Goal: Information Seeking & Learning: Learn about a topic

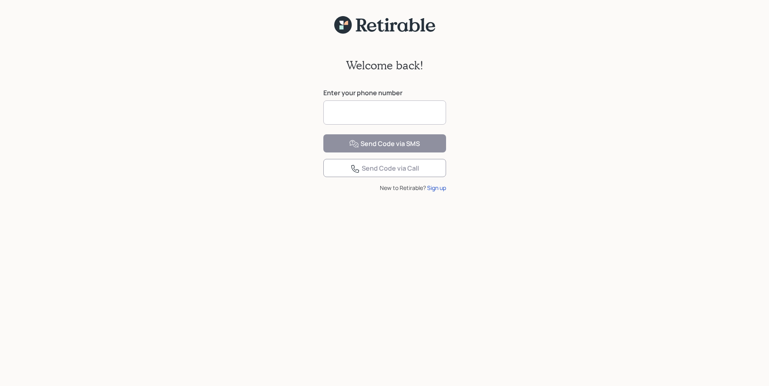
click at [344, 113] on input at bounding box center [384, 113] width 123 height 24
type input "**********"
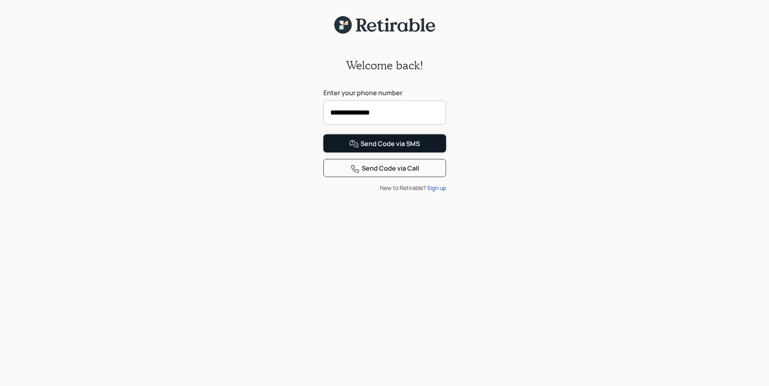
click at [341, 153] on button "Send Code via SMS" at bounding box center [384, 143] width 123 height 18
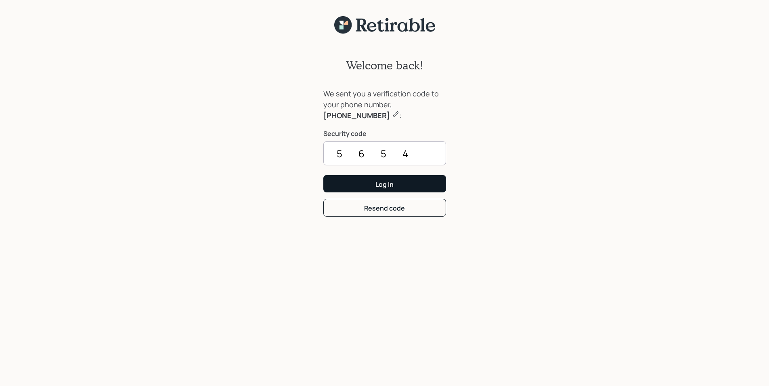
type input "5654"
click at [341, 185] on button "Log In" at bounding box center [384, 183] width 123 height 17
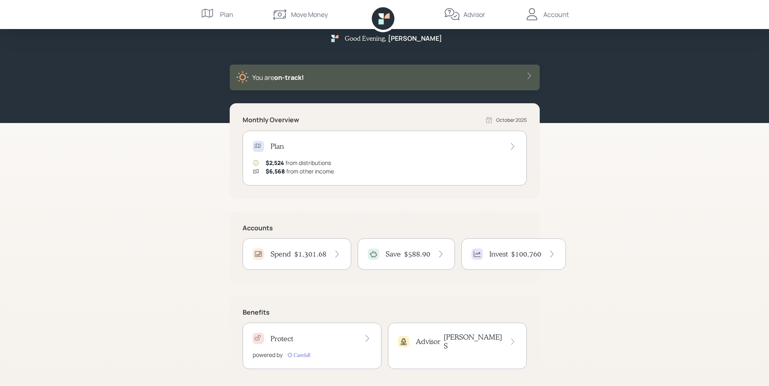
scroll to position [20, 0]
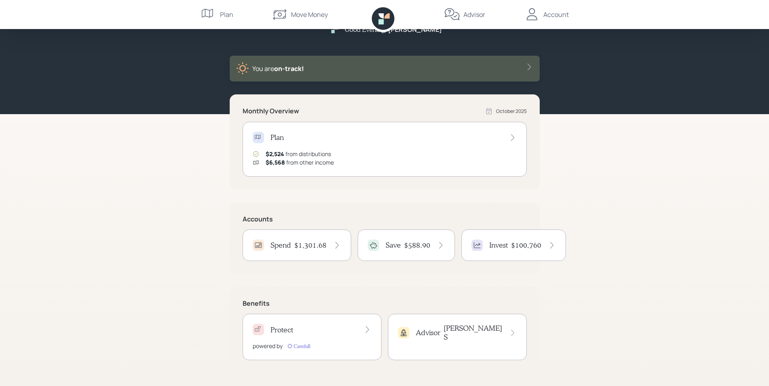
click at [513, 331] on icon at bounding box center [512, 333] width 7 height 8
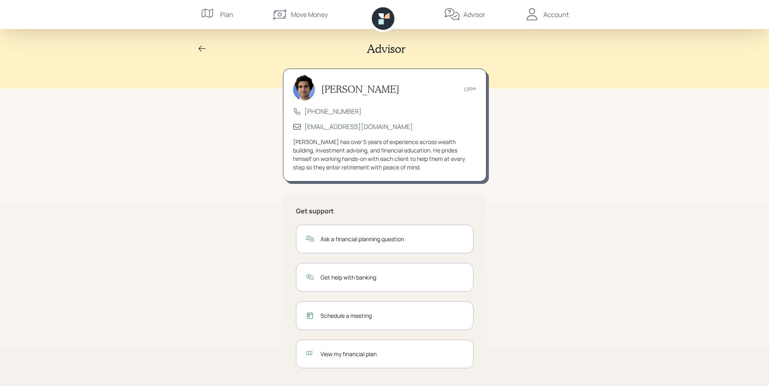
click at [212, 11] on icon at bounding box center [209, 14] width 16 height 16
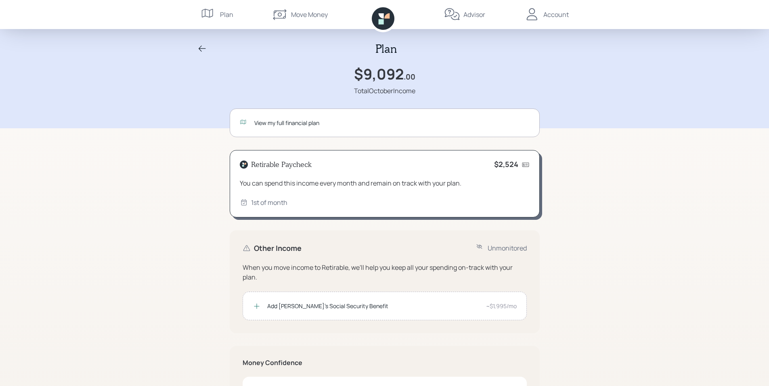
click at [243, 123] on icon at bounding box center [244, 123] width 8 height 8
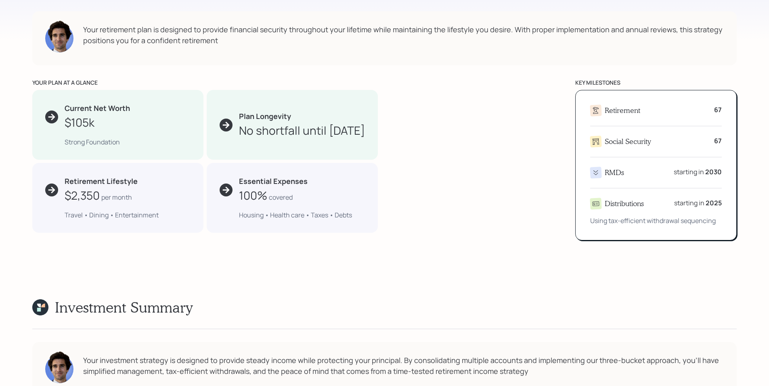
scroll to position [431, 0]
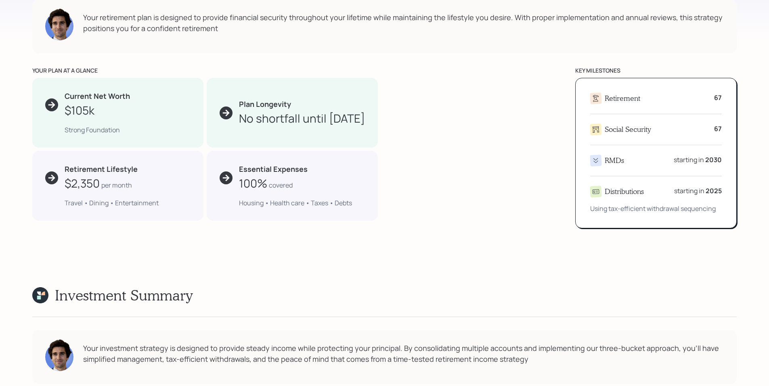
click at [597, 161] on icon at bounding box center [595, 161] width 8 height 8
click at [595, 163] on icon at bounding box center [595, 161] width 8 height 8
click at [606, 163] on h4 "RMDs" at bounding box center [614, 160] width 19 height 9
click at [222, 111] on icon at bounding box center [226, 113] width 8 height 8
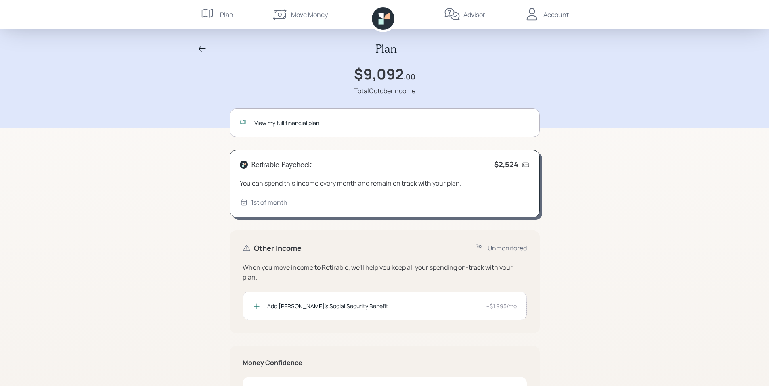
click at [203, 50] on icon at bounding box center [202, 49] width 10 height 10
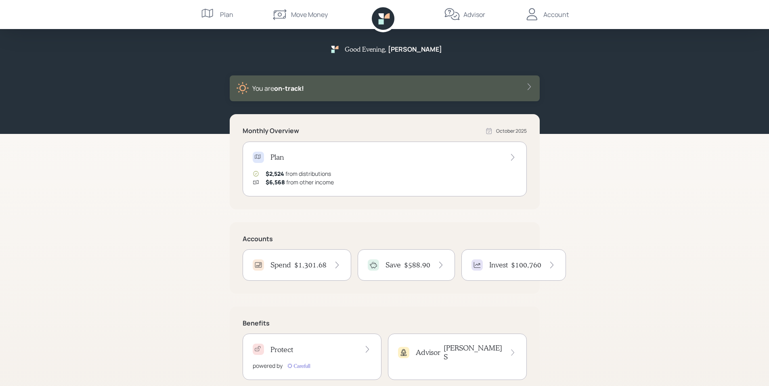
click at [551, 267] on icon at bounding box center [552, 265] width 8 height 8
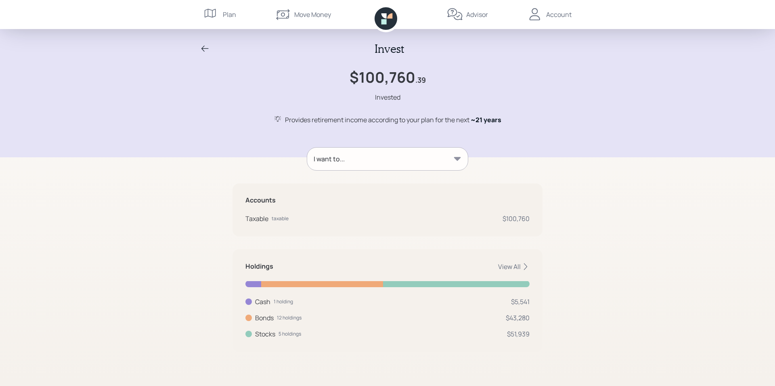
click at [208, 12] on icon at bounding box center [210, 13] width 11 height 9
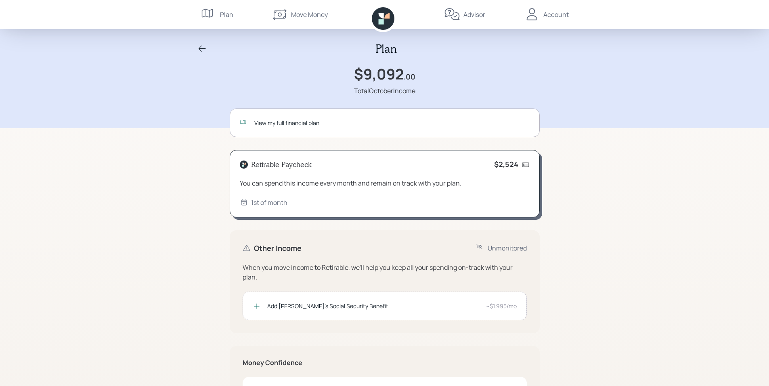
click at [469, 15] on div "Advisor" at bounding box center [474, 15] width 22 height 10
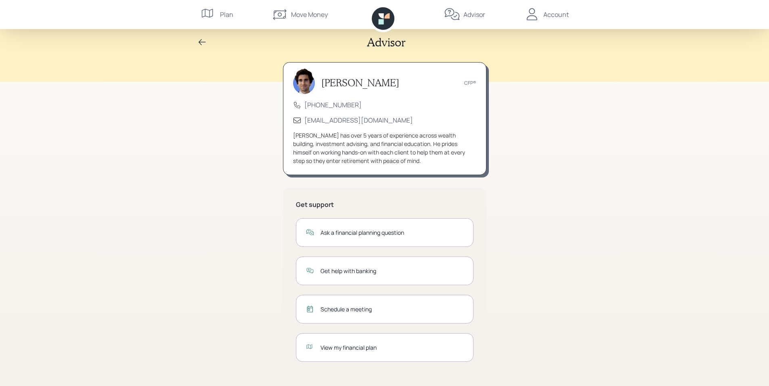
scroll to position [8, 0]
click at [348, 348] on div "View my financial plan" at bounding box center [391, 346] width 143 height 8
click at [561, 15] on div "Account" at bounding box center [555, 15] width 25 height 10
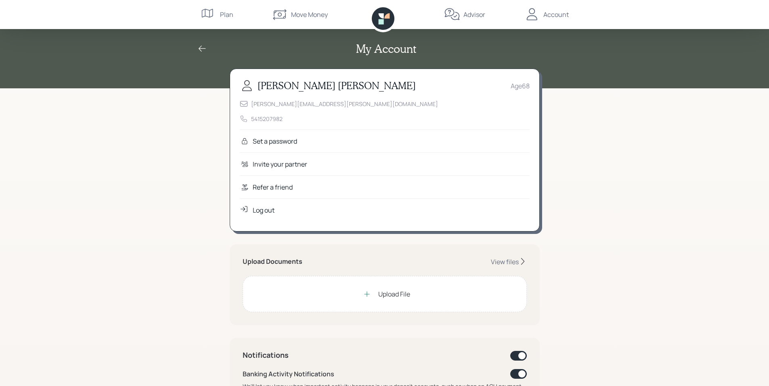
click at [254, 208] on div "Log out" at bounding box center [264, 210] width 22 height 10
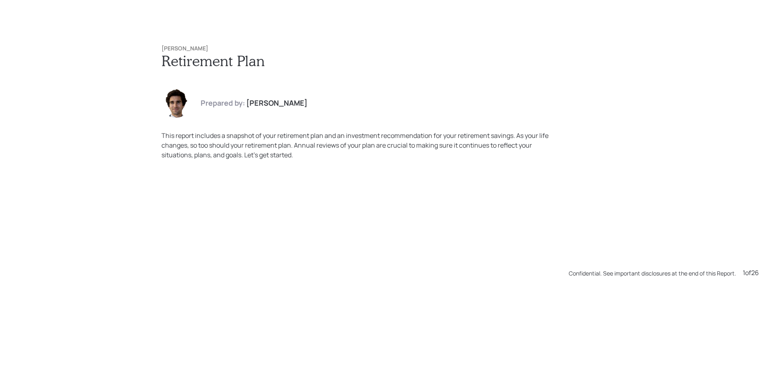
scroll to position [386, 0]
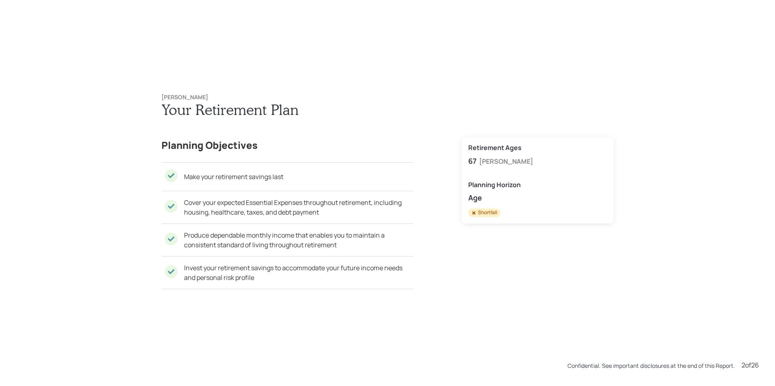
click at [483, 213] on div "Shortfall" at bounding box center [484, 212] width 26 height 7
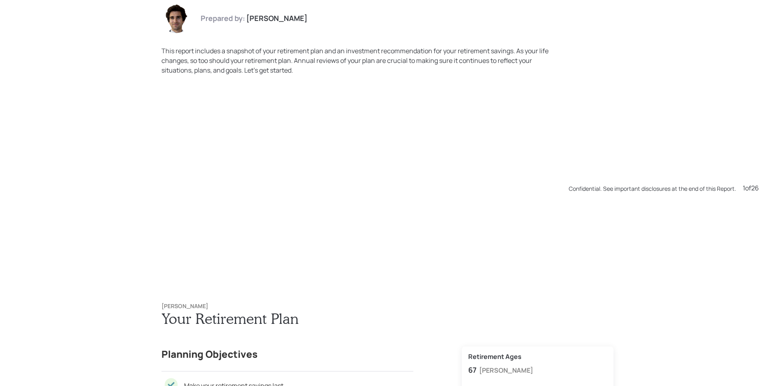
scroll to position [0, 0]
